Goal: Communication & Community: Share content

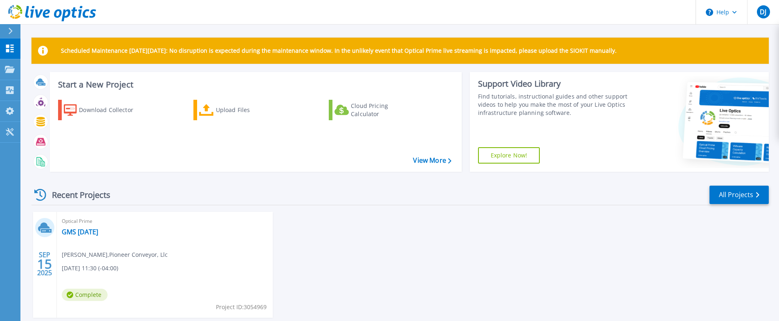
scroll to position [44, 0]
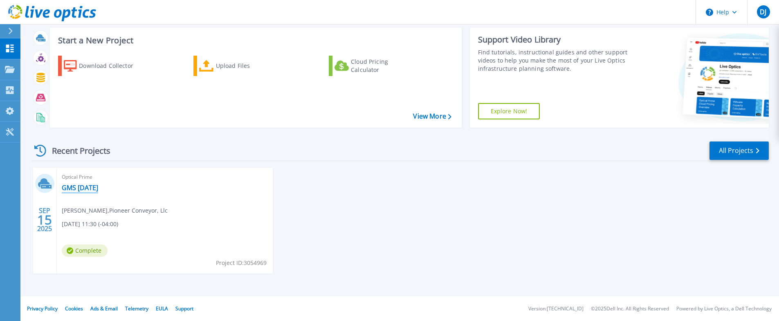
click at [82, 186] on link "GMS [DATE]" at bounding box center [80, 188] width 36 height 8
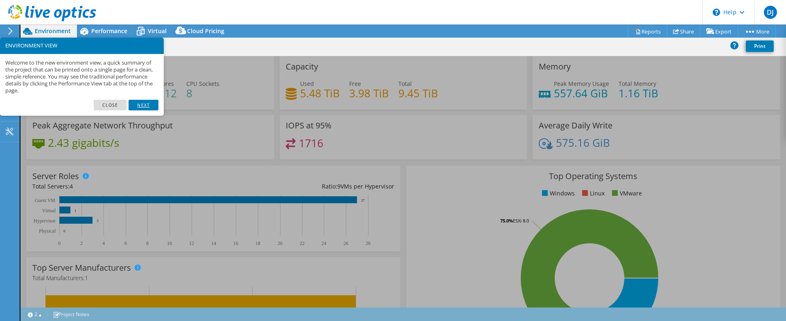
click at [146, 106] on link "Next" at bounding box center [142, 105] width 29 height 11
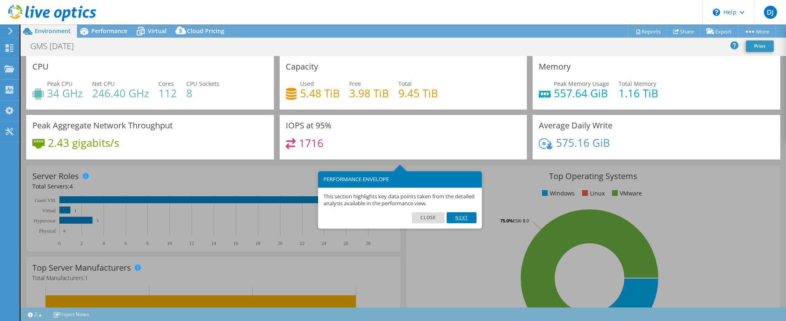
click at [465, 220] on link "Next" at bounding box center [460, 217] width 29 height 11
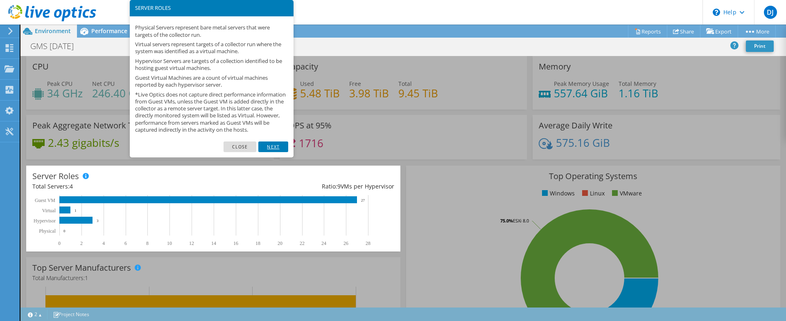
click at [279, 152] on link "Next" at bounding box center [272, 147] width 29 height 11
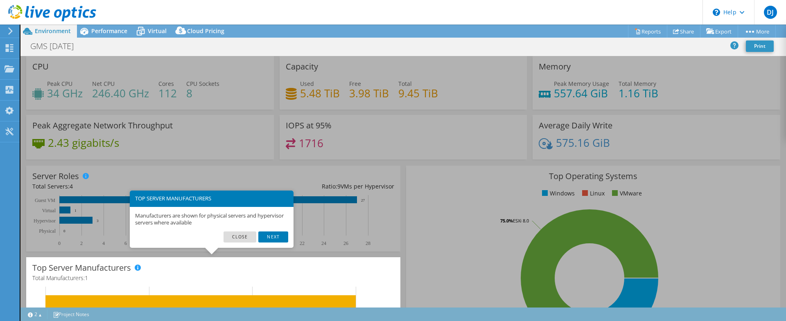
click at [278, 243] on footer "Close Next" at bounding box center [212, 240] width 164 height 16
click at [276, 238] on link "Next" at bounding box center [272, 237] width 29 height 11
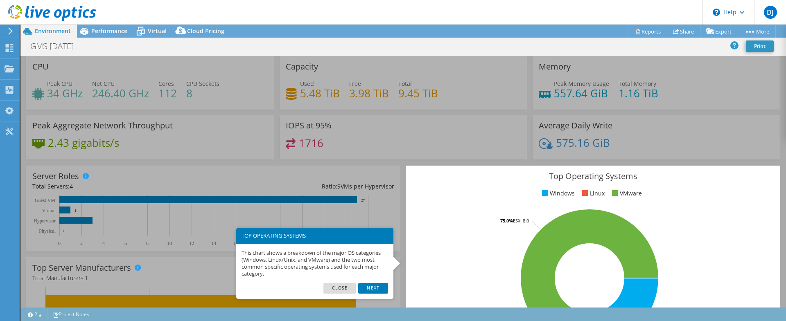
click at [377, 290] on link "Next" at bounding box center [372, 288] width 29 height 11
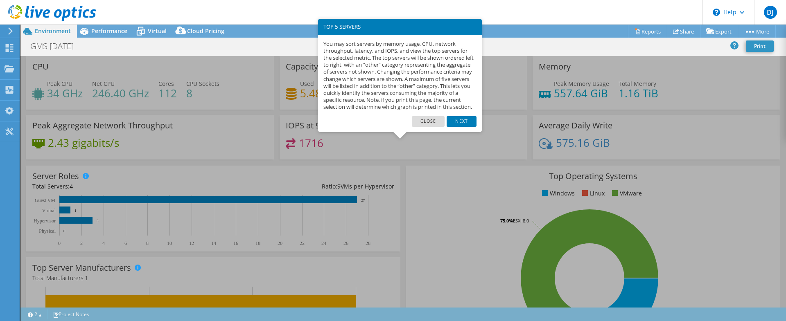
scroll to position [225, 0]
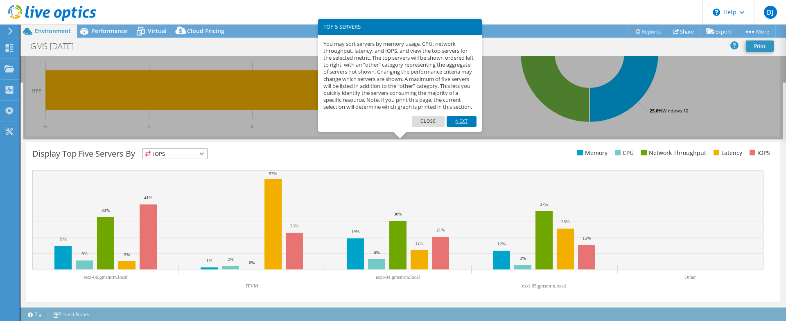
click at [461, 127] on link "Next" at bounding box center [460, 121] width 29 height 11
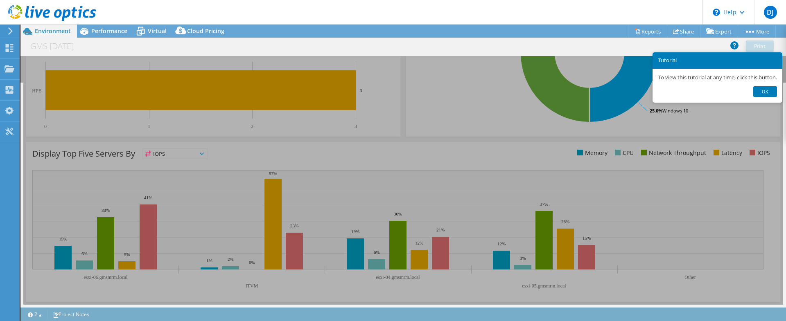
click at [777, 94] on link "Ok" at bounding box center [765, 91] width 24 height 11
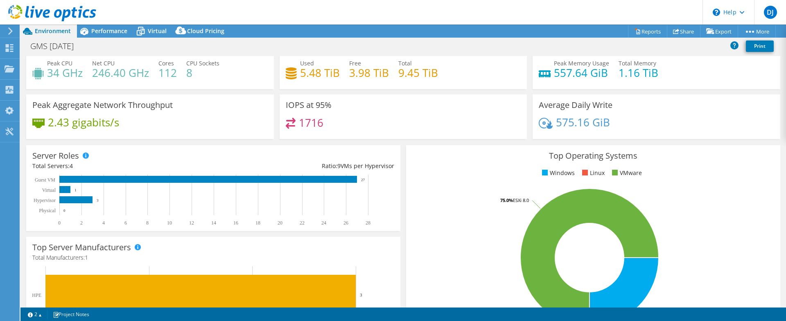
scroll to position [0, 0]
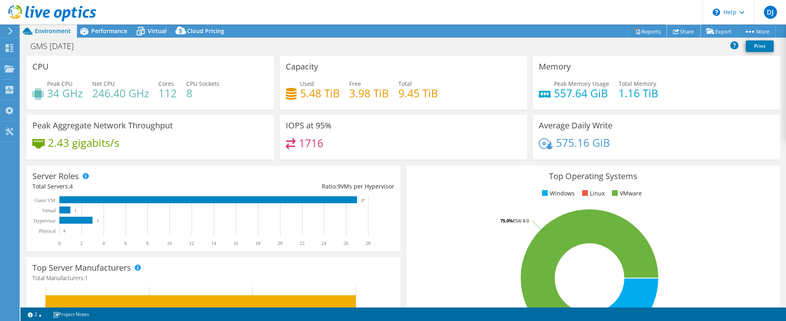
click at [680, 30] on link "Share" at bounding box center [684, 31] width 34 height 13
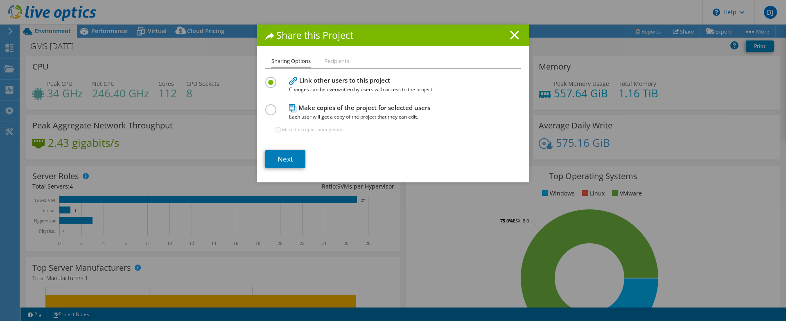
click at [268, 106] on label at bounding box center [272, 105] width 14 height 2
click at [0, 0] on input "radio" at bounding box center [0, 0] width 0 height 0
click at [288, 160] on link "Next" at bounding box center [285, 159] width 40 height 18
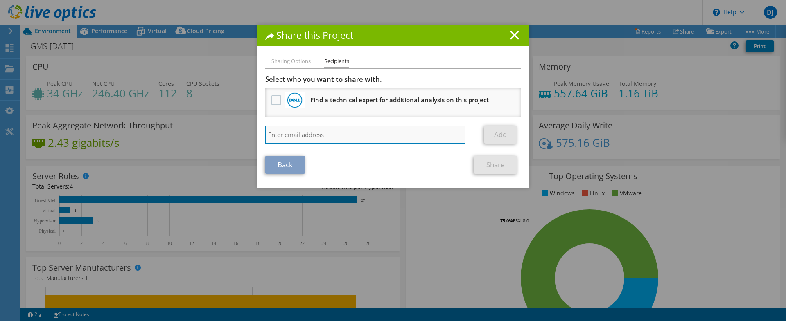
click at [297, 137] on input "search" at bounding box center [365, 135] width 200 height 18
click at [320, 139] on input "search" at bounding box center [365, 135] width 200 height 18
paste input "[EMAIL_ADDRESS][DOMAIN_NAME]"
type input "[EMAIL_ADDRESS][DOMAIN_NAME]"
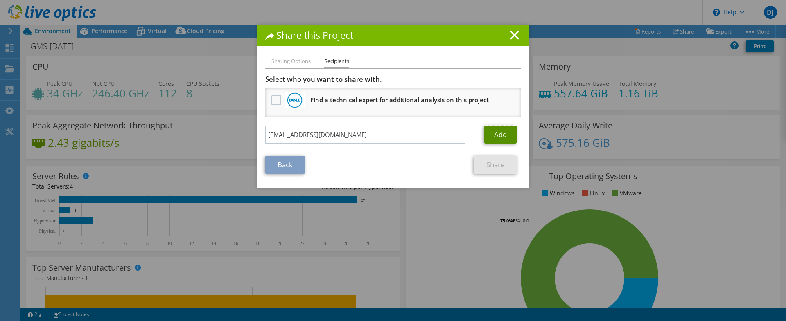
click at [494, 135] on link "Add" at bounding box center [500, 135] width 32 height 18
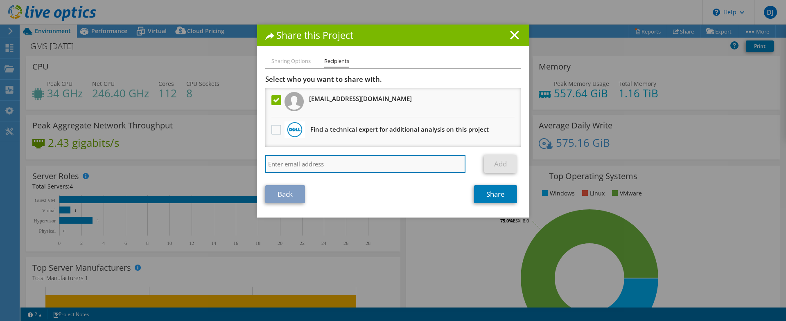
click at [310, 163] on input "search" at bounding box center [365, 164] width 200 height 18
paste input "[EMAIL_ADDRESS][DOMAIN_NAME]"
type input "[EMAIL_ADDRESS][DOMAIN_NAME]"
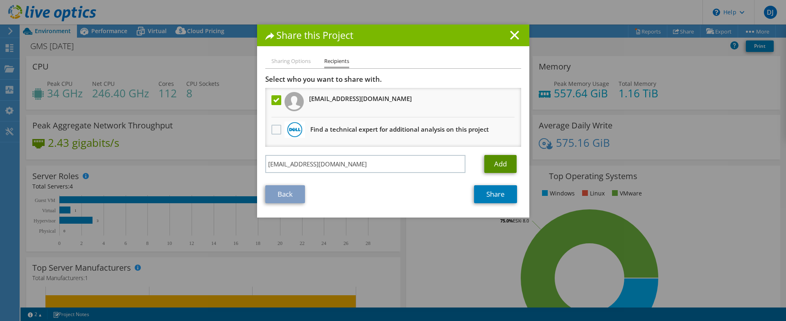
click at [502, 167] on link "Add" at bounding box center [500, 164] width 32 height 18
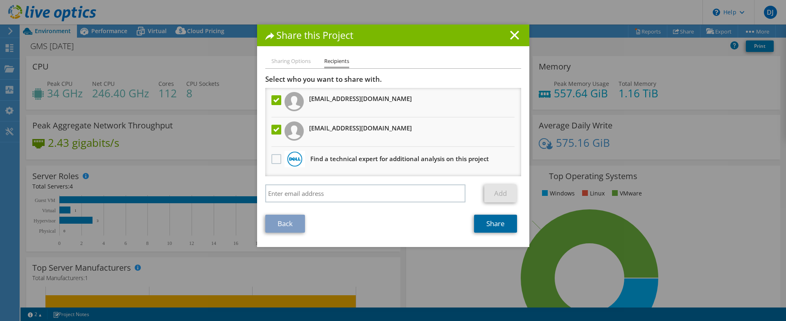
click at [488, 226] on link "Share" at bounding box center [495, 224] width 43 height 18
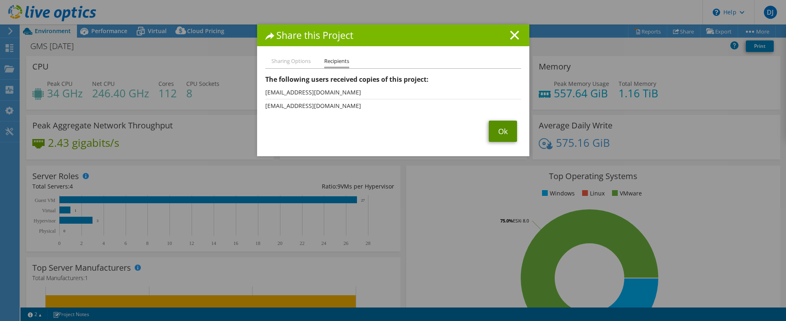
click at [496, 132] on link "Ok" at bounding box center [503, 131] width 28 height 21
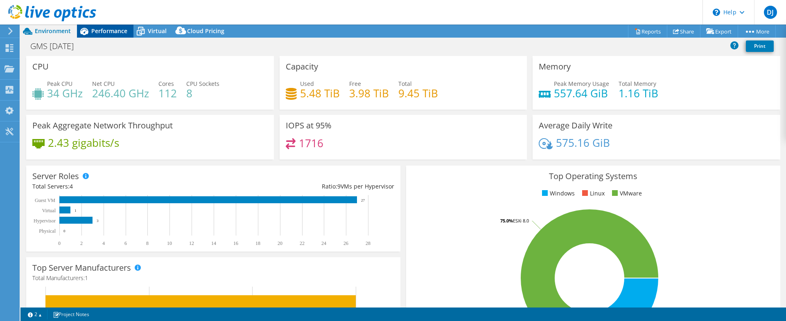
click at [102, 33] on span "Performance" at bounding box center [109, 31] width 36 height 8
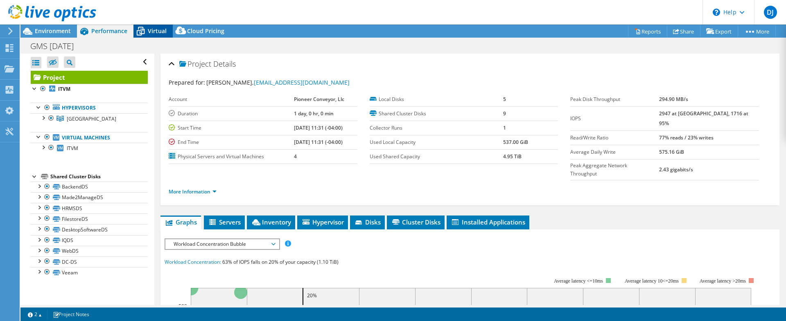
click at [151, 34] on span "Virtual" at bounding box center [157, 31] width 19 height 8
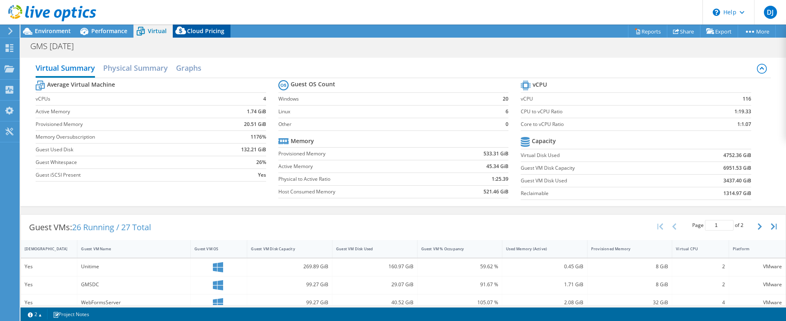
click at [189, 32] on span "Cloud Pricing" at bounding box center [205, 31] width 37 height 8
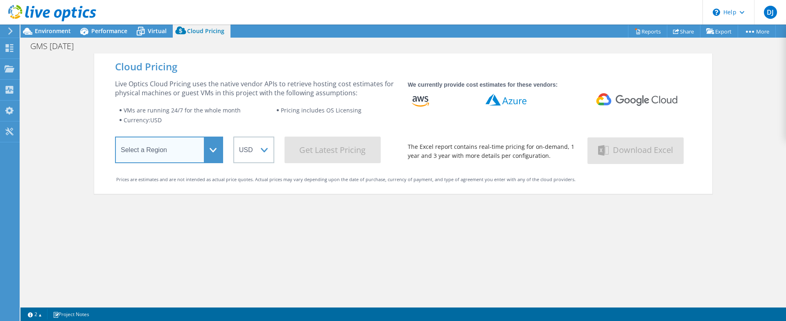
click at [190, 151] on select "Select a Region [GEOGRAPHIC_DATA] ([GEOGRAPHIC_DATA]) [GEOGRAPHIC_DATA] ([GEOGR…" at bounding box center [169, 150] width 108 height 27
select select "USEast"
click at [115, 138] on select "Select a Region [GEOGRAPHIC_DATA] ([GEOGRAPHIC_DATA]) [GEOGRAPHIC_DATA] ([GEOGR…" at bounding box center [169, 150] width 108 height 27
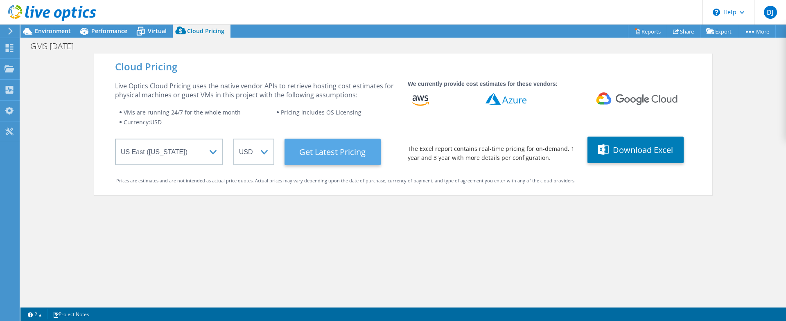
click at [323, 156] on Latest "Get Latest Pricing" at bounding box center [332, 152] width 96 height 27
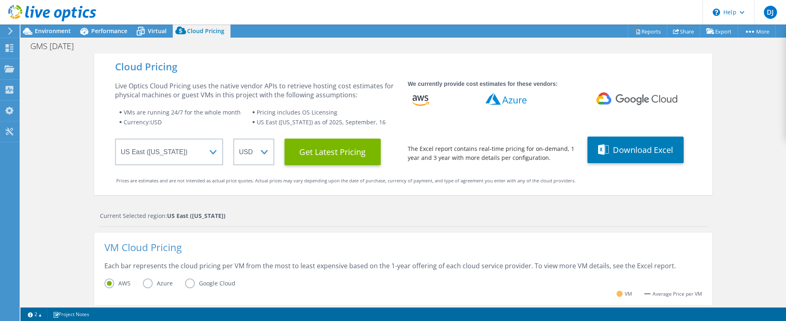
scroll to position [31, 0]
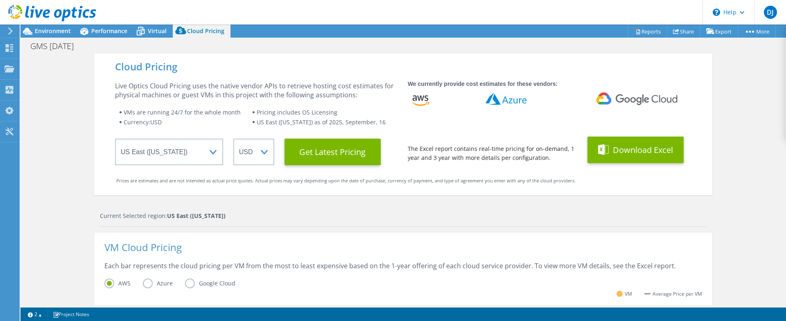
click at [621, 150] on button "Download Excel" at bounding box center [635, 150] width 96 height 27
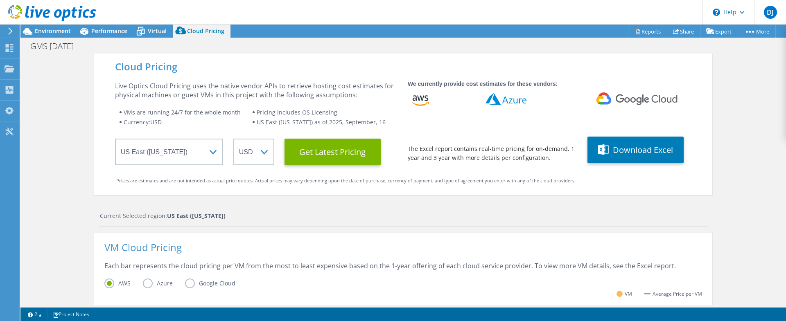
scroll to position [0, 0]
click at [41, 31] on span "Environment" at bounding box center [53, 31] width 36 height 8
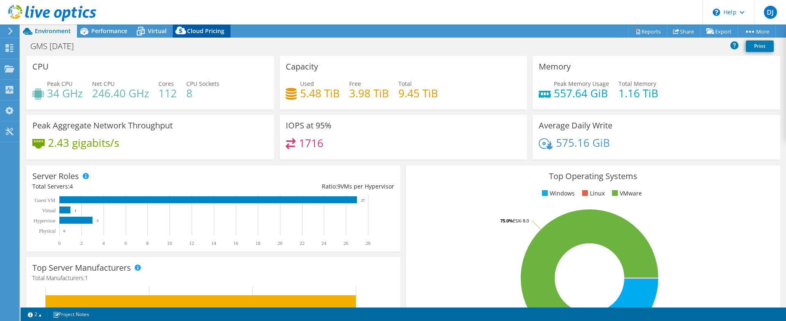
click at [200, 34] on span "Cloud Pricing" at bounding box center [205, 31] width 37 height 8
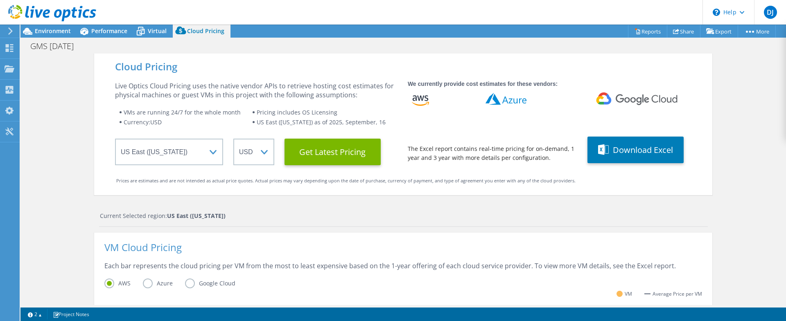
scroll to position [276, 0]
click at [309, 227] on hr at bounding box center [403, 226] width 608 height 1
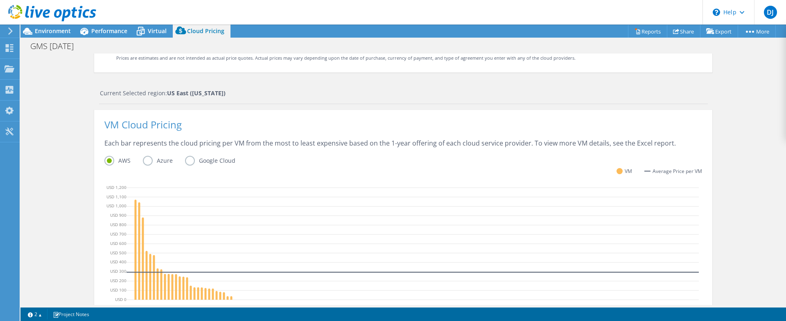
scroll to position [295, 0]
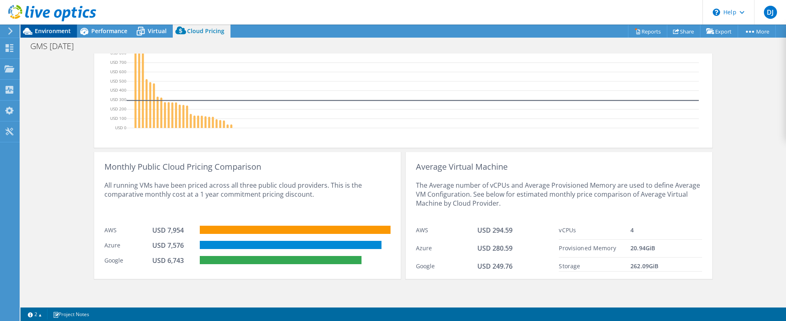
click at [56, 32] on span "Environment" at bounding box center [53, 31] width 36 height 8
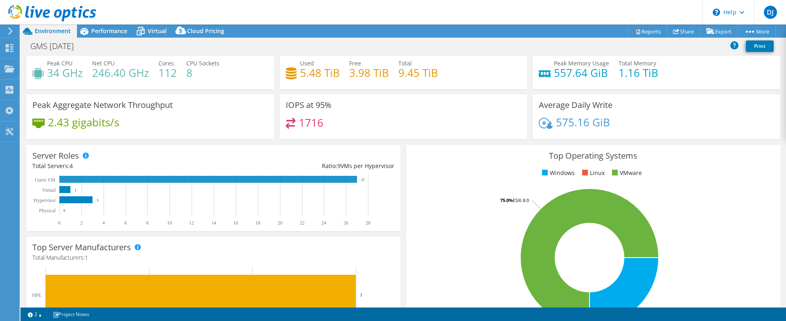
scroll to position [0, 0]
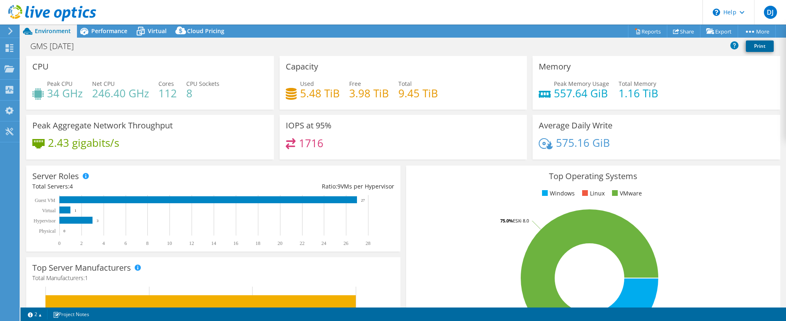
click at [755, 45] on link "Print" at bounding box center [760, 46] width 28 height 11
